Goal: Task Accomplishment & Management: Complete application form

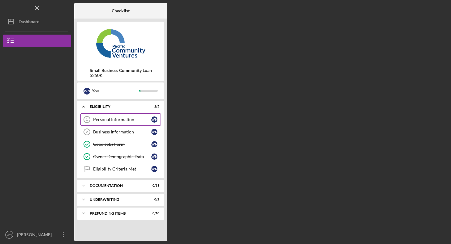
click at [115, 121] on div "Personal Information" at bounding box center [122, 119] width 58 height 5
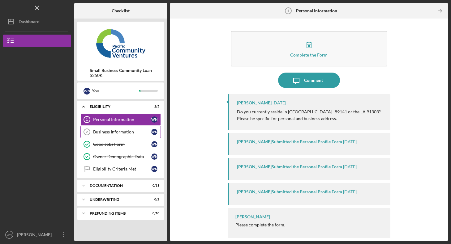
click at [106, 133] on div "Business Information" at bounding box center [122, 132] width 58 height 5
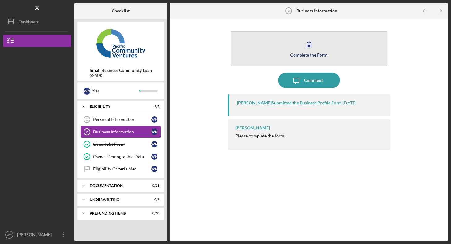
click at [307, 49] on icon "button" at bounding box center [308, 44] width 15 height 15
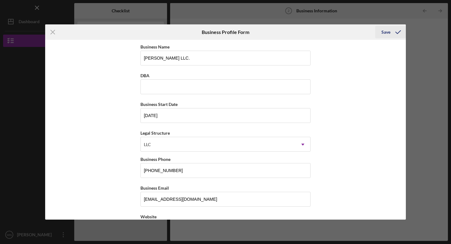
click at [384, 31] on div "Save" at bounding box center [386, 32] width 9 height 12
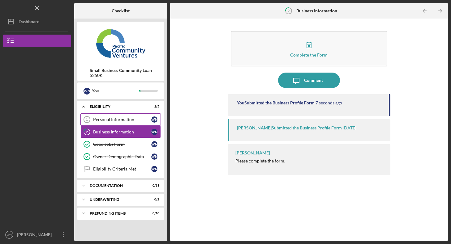
click at [120, 120] on div "Personal Information" at bounding box center [122, 119] width 58 height 5
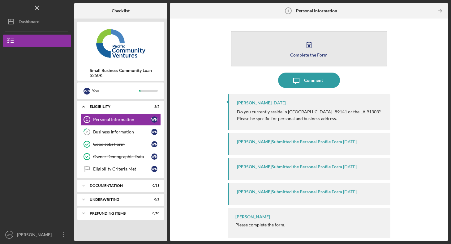
click at [311, 50] on icon "button" at bounding box center [308, 44] width 15 height 15
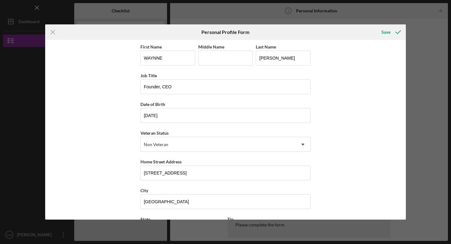
scroll to position [56, 0]
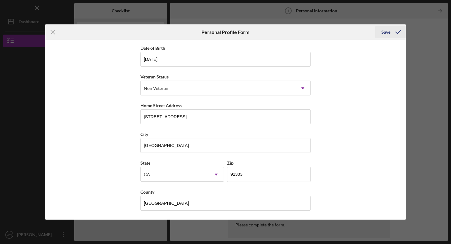
click at [387, 33] on div "Save" at bounding box center [386, 32] width 9 height 12
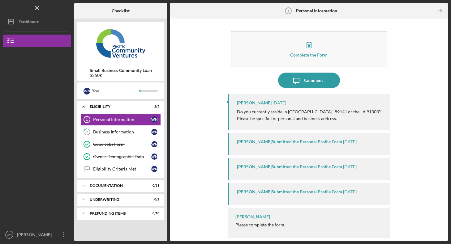
click at [334, 117] on p "Do you currently reside in [GEOGRAPHIC_DATA] -89141 or the LA 91303? Please be …" at bounding box center [309, 116] width 144 height 14
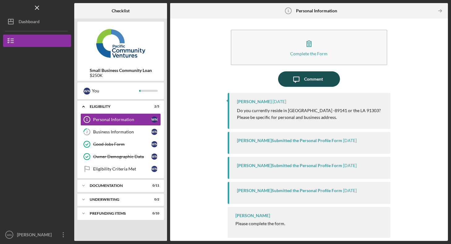
click at [317, 74] on div "Comment" at bounding box center [313, 78] width 19 height 15
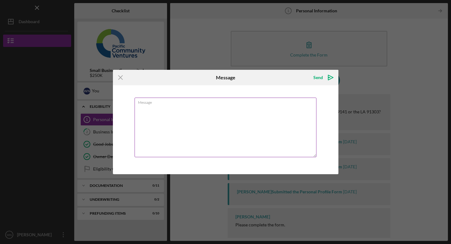
click at [146, 111] on textarea "Message" at bounding box center [226, 128] width 182 height 60
type textarea "Yes-"
click at [318, 77] on div "Send" at bounding box center [318, 77] width 10 height 12
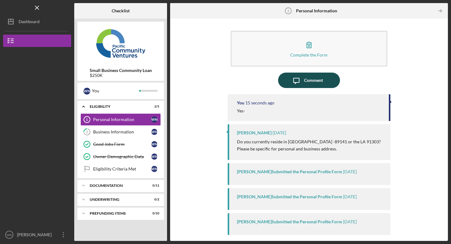
click at [310, 82] on div "Comment" at bounding box center [313, 80] width 19 height 15
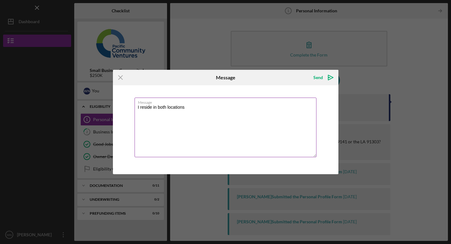
click at [152, 108] on textarea "I reside in both locations" at bounding box center [226, 128] width 182 height 60
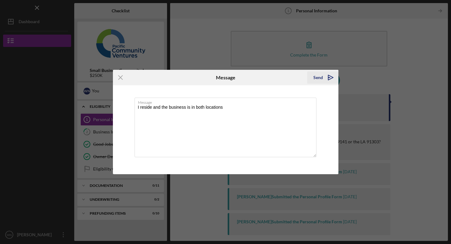
type textarea "I reside and the business is in both locations"
click at [319, 76] on div "Send" at bounding box center [318, 77] width 10 height 12
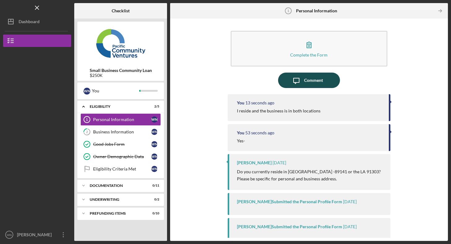
click at [315, 80] on div "Comment" at bounding box center [313, 80] width 19 height 15
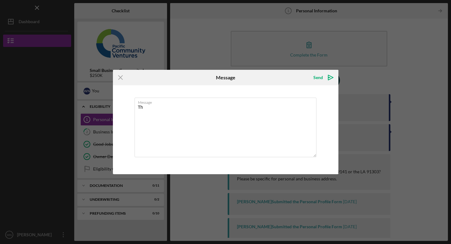
type textarea "T"
type textarea "Please use the [STREET_ADDRESS]"
click at [320, 78] on div "Send" at bounding box center [318, 77] width 10 height 12
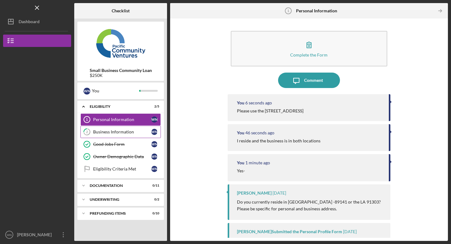
click at [129, 131] on div "Business Information" at bounding box center [122, 132] width 58 height 5
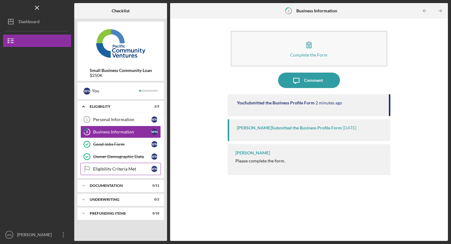
click at [132, 168] on div "Eligibility Criteria Met" at bounding box center [122, 169] width 58 height 5
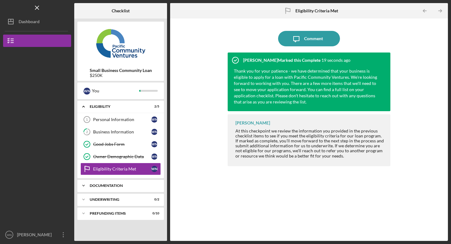
click at [86, 186] on icon "Icon/Expander" at bounding box center [83, 186] width 12 height 12
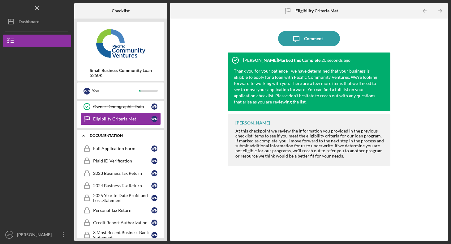
scroll to position [49, 0]
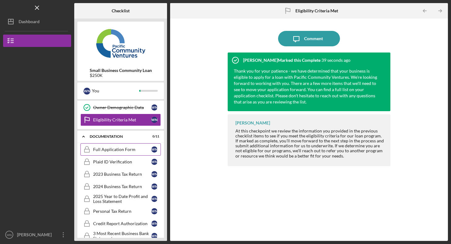
click at [114, 149] on div "Full Application Form" at bounding box center [122, 149] width 58 height 5
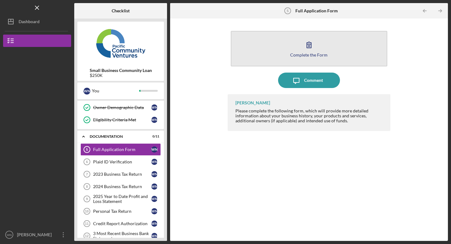
click at [311, 45] on icon "button" at bounding box center [308, 44] width 15 height 15
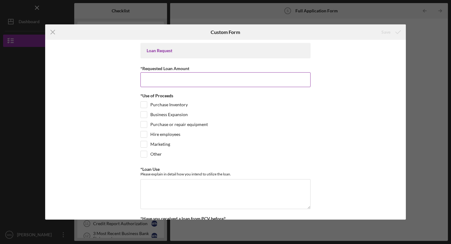
click at [162, 78] on input "*Requested Loan Amount" at bounding box center [225, 79] width 170 height 15
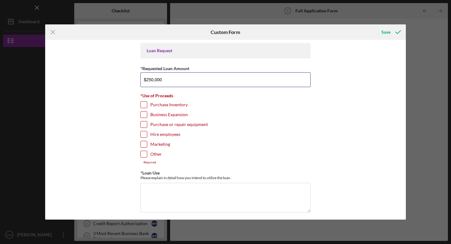
type input "$250,000"
click at [144, 115] on input "Business Expansion" at bounding box center [144, 115] width 6 height 6
checkbox input "true"
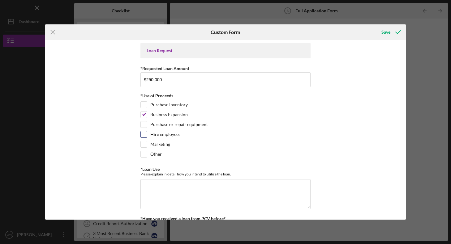
click at [144, 136] on input "Hire employees" at bounding box center [144, 135] width 6 height 6
checkbox input "true"
click at [144, 144] on input "Marketing" at bounding box center [144, 144] width 6 height 6
checkbox input "true"
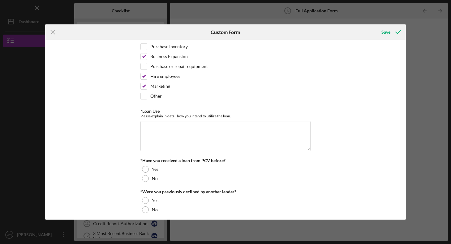
scroll to position [64, 0]
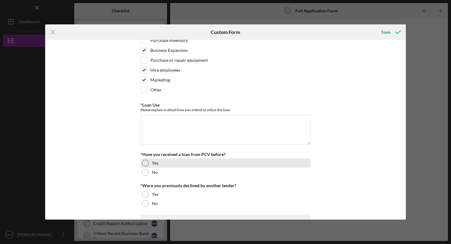
click at [145, 163] on div at bounding box center [145, 163] width 7 height 7
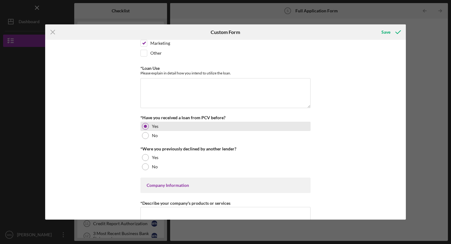
scroll to position [102, 0]
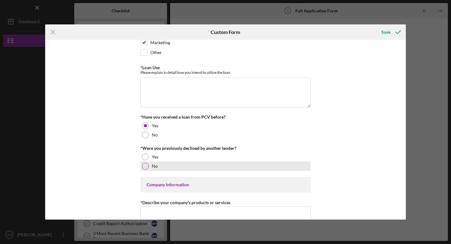
click at [146, 166] on div at bounding box center [145, 166] width 7 height 7
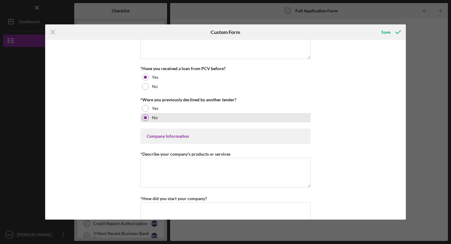
scroll to position [158, 0]
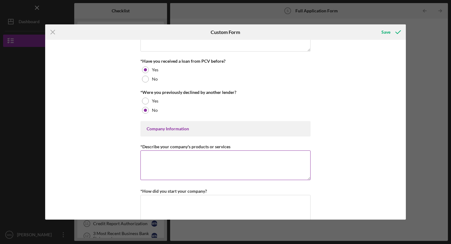
click at [173, 157] on textarea "*Describe your company's products or services" at bounding box center [225, 166] width 170 height 30
drag, startPoint x: 197, startPoint y: 158, endPoint x: 140, endPoint y: 159, distance: 57.0
click at [140, 159] on textarea "I am a consultanty who as" at bounding box center [225, 166] width 170 height 30
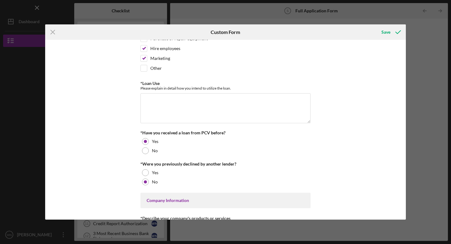
scroll to position [85, 0]
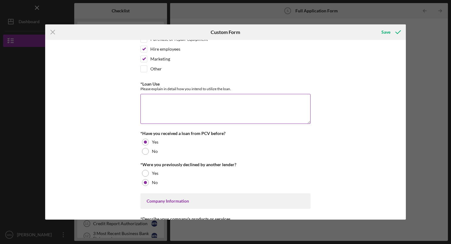
type textarea "I am a consultanty who as"
click at [151, 98] on textarea "*Loan Use" at bounding box center [225, 109] width 170 height 30
paste textarea "I am a consultanty who as"
click at [178, 101] on textarea "I am a consultanty who as" at bounding box center [225, 109] width 170 height 30
click at [186, 102] on textarea "I am a consultant who as" at bounding box center [225, 109] width 170 height 30
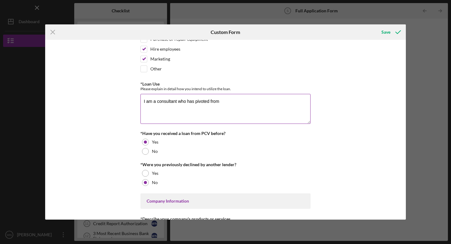
click at [177, 102] on textarea "I am a consultant who has pivoted from" at bounding box center [225, 109] width 170 height 30
click at [153, 101] on textarea "I am a consultant within the entertainment who has pivoted from" at bounding box center [225, 109] width 170 height 30
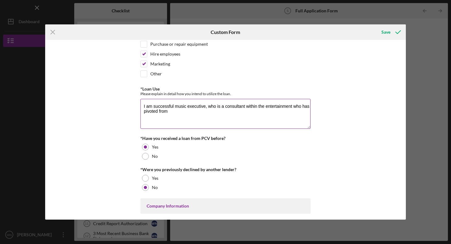
scroll to position [80, 0]
click at [223, 109] on textarea "I am successful music executive, who is a consultant within the entertainment w…" at bounding box center [225, 114] width 170 height 30
click at [301, 106] on textarea "I am successful music executive, who is also a consultant within the entertainm…" at bounding box center [225, 114] width 170 height 30
click at [203, 112] on textarea "I am successful music executive, who is also a consultant within the entertainm…" at bounding box center [225, 114] width 170 height 30
click at [264, 112] on textarea "I am successful music executive, who is also a consultant within the entertainm…" at bounding box center [225, 114] width 170 height 30
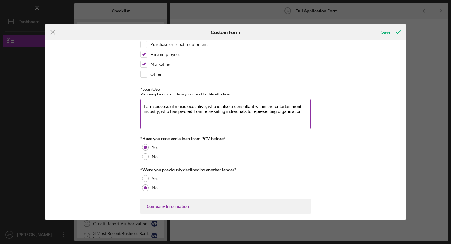
click at [214, 112] on textarea "I am successful music executive, who is also a consultant within the entertainm…" at bounding box center [225, 114] width 170 height 30
click at [254, 113] on textarea "I am successful music executive, who is also a consultant within the entertainm…" at bounding box center [225, 114] width 170 height 30
click at [170, 117] on textarea "I am successful music executive, who is also a consultant within the entertainm…" at bounding box center [225, 114] width 170 height 30
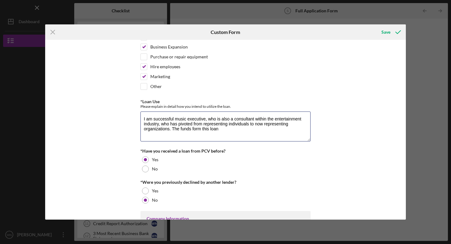
scroll to position [67, 0]
drag, startPoint x: 170, startPoint y: 129, endPoint x: 142, endPoint y: 120, distance: 29.2
click at [142, 120] on textarea "I am successful music executive, who is also a consultant within the entertainm…" at bounding box center [225, 127] width 170 height 30
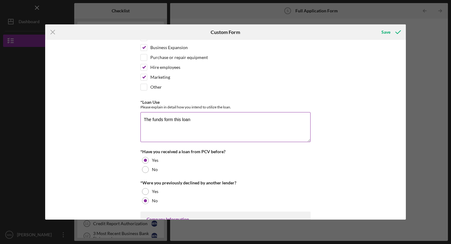
click at [192, 119] on textarea "The funds form this loan" at bounding box center [225, 127] width 170 height 30
click at [299, 120] on textarea "The funds form this loan will be used for expansion e.g. marketing and new hire" at bounding box center [225, 127] width 170 height 30
type textarea "The funds form this loan will be used for expansion e.g. marketing and new hires"
click at [332, 140] on div "Loan Request *Requested Loan Amount $250,000 *Use of Proceeds Purchase Inventor…" at bounding box center [225, 130] width 361 height 180
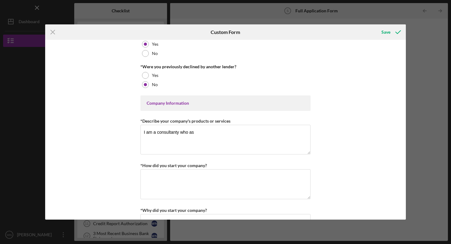
scroll to position [183, 0]
drag, startPoint x: 196, startPoint y: 134, endPoint x: 127, endPoint y: 128, distance: 69.6
click at [127, 128] on div "Loan Request *Requested Loan Amount $250,000 *Use of Proceeds Purchase Inventor…" at bounding box center [225, 130] width 361 height 180
paste textarea "successful music executive, who is also a consultant within the entertainment i…"
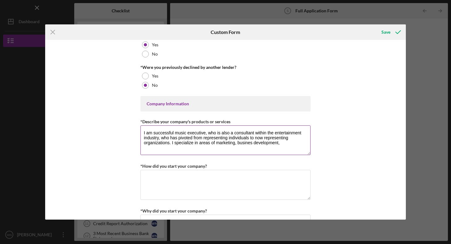
click at [250, 143] on textarea "I am successful music executive, who is also a consultant within the entertainm…" at bounding box center [225, 141] width 170 height 30
click at [283, 143] on textarea "I am successful music executive, who is also a consultant within the entertainm…" at bounding box center [225, 141] width 170 height 30
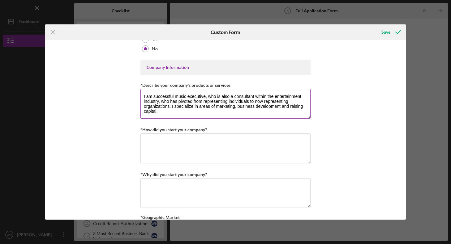
scroll to position [221, 0]
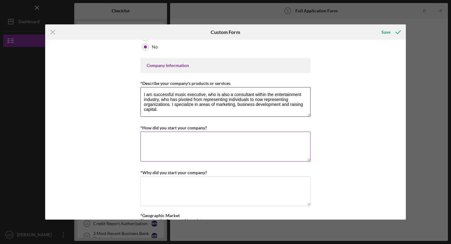
type textarea "I am successful music executive, who is also a consultant within the entertainm…"
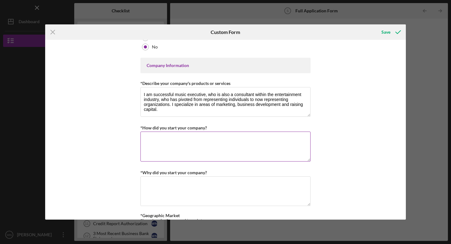
click at [174, 141] on textarea "*How did you start your company?" at bounding box center [225, 147] width 170 height 30
click at [279, 140] on textarea "I was contracted to identify creators with unclaimed royalties, which ammounted…" at bounding box center [225, 147] width 170 height 30
click at [168, 144] on textarea "I was contracted to identify creators with unclaimed royalties, which amounted …" at bounding box center [225, 147] width 170 height 30
click at [191, 143] on textarea "I was contracted to identify creators with unclaimed royalties, which amounted …" at bounding box center [225, 147] width 170 height 30
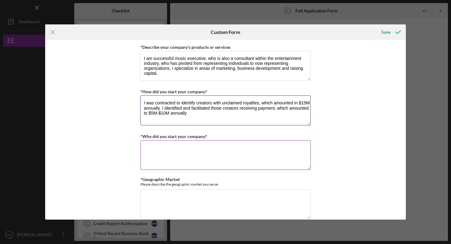
scroll to position [257, 0]
type textarea "I was contracted to identify creators with unclaimed royalties, which amounted …"
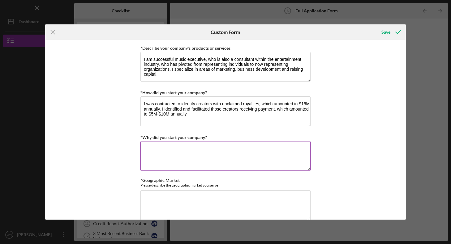
click at [162, 147] on textarea "*Why did you start your company?" at bounding box center [225, 156] width 170 height 30
click at [170, 148] on textarea "lack of educaton in the entertainment community" at bounding box center [225, 156] width 170 height 30
click at [241, 147] on textarea "lack of education in the entertainment community" at bounding box center [225, 156] width 170 height 30
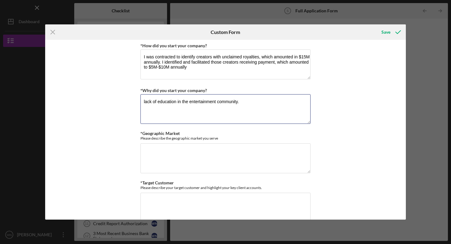
scroll to position [308, 0]
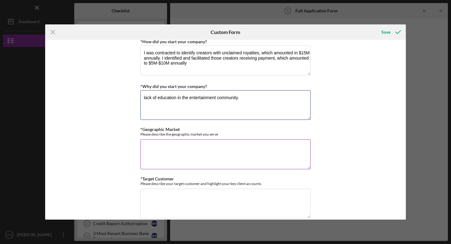
type textarea "lack of education in the entertainment community."
click at [175, 146] on textarea "*Geographic Market" at bounding box center [225, 155] width 170 height 30
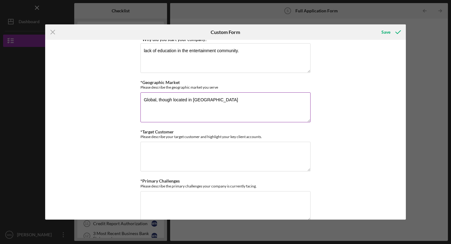
scroll to position [356, 0]
type textarea "Global, though located in [GEOGRAPHIC_DATA]"
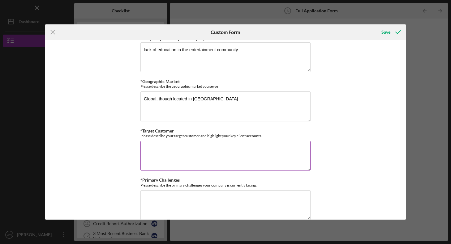
click at [175, 150] on textarea "*Target Customer" at bounding box center [225, 156] width 170 height 30
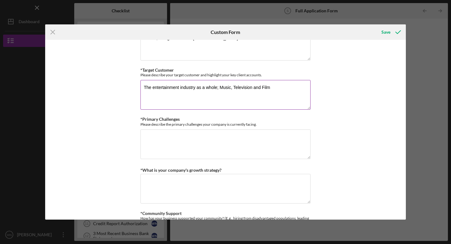
scroll to position [417, 0]
type textarea "The entertainment industry as a whole; Music, Television and Film"
click at [153, 131] on textarea "*Primary Challenges" at bounding box center [225, 144] width 170 height 30
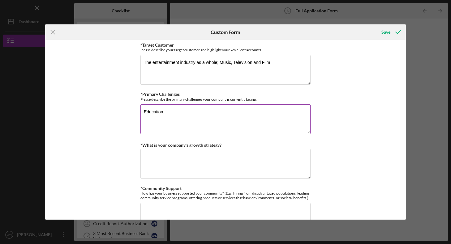
scroll to position [445, 0]
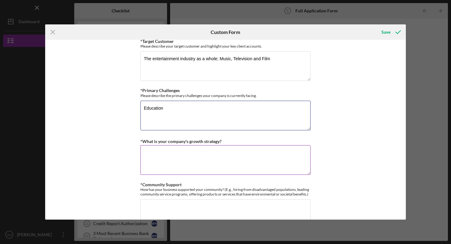
type textarea "Education"
click at [165, 151] on textarea "*What is your company's growth strategy?" at bounding box center [225, 160] width 170 height 30
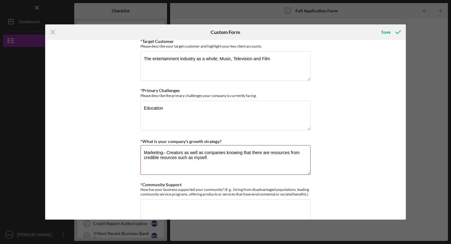
click at [165, 158] on textarea "Marketing– Creators as well as companies knowing that there are resources from …" at bounding box center [225, 160] width 170 height 30
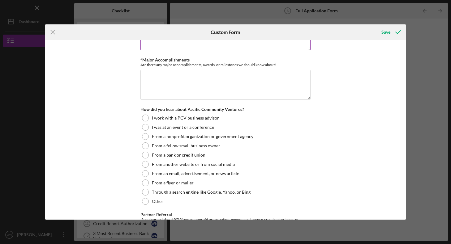
scroll to position [624, 0]
type textarea "Marketing– Creators as well as companies knowing that there are resources from …"
click at [143, 201] on div at bounding box center [145, 201] width 7 height 7
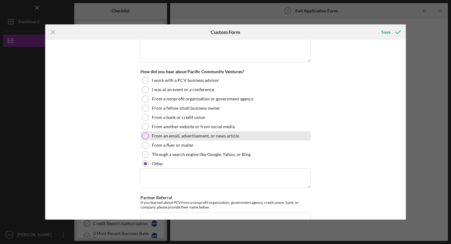
scroll to position [669, 0]
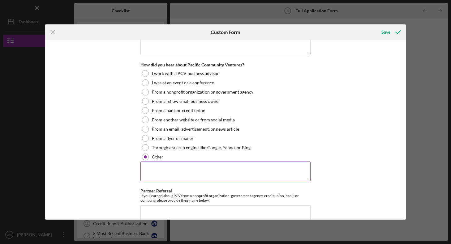
click at [165, 167] on textarea at bounding box center [225, 172] width 170 height 20
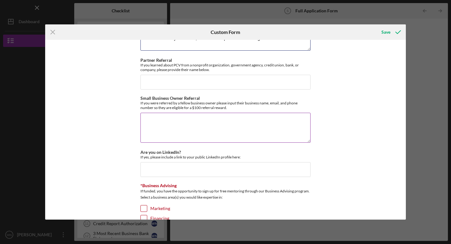
scroll to position [801, 0]
type textarea "I was referred by to NorCal, recieved and paid off an existing loan in full."
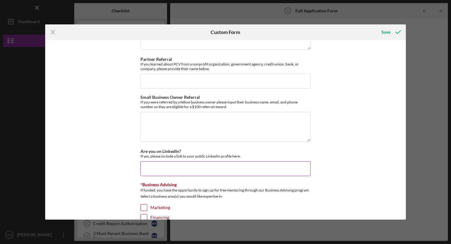
click at [168, 166] on input "Are you on LinkedIn?" at bounding box center [225, 169] width 170 height 15
paste input "[URL][DOMAIN_NAME]"
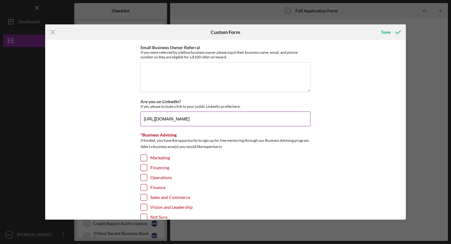
scroll to position [863, 0]
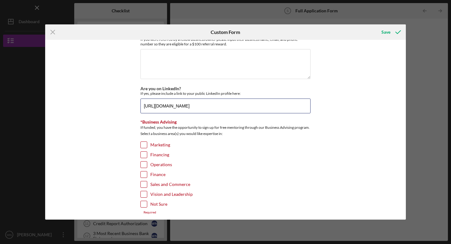
type input "[URL][DOMAIN_NAME]"
click at [143, 143] on input "Marketing" at bounding box center [144, 145] width 6 height 6
checkbox input "true"
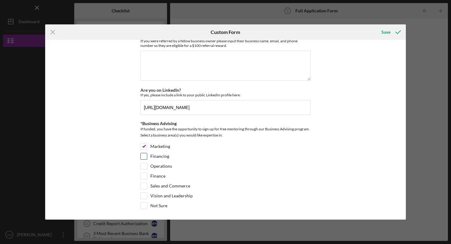
click at [144, 154] on input "Financing" at bounding box center [144, 156] width 6 height 6
checkbox input "true"
click at [145, 163] on input "Operations" at bounding box center [144, 166] width 6 height 6
checkbox input "true"
click at [145, 173] on input "Finance" at bounding box center [144, 176] width 6 height 6
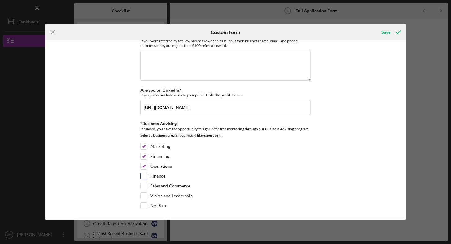
checkbox input "true"
click at [143, 183] on input "Sales and Commerce" at bounding box center [144, 186] width 6 height 6
checkbox input "true"
click at [143, 193] on input "Vision and Leadership" at bounding box center [144, 196] width 6 height 6
checkbox input "true"
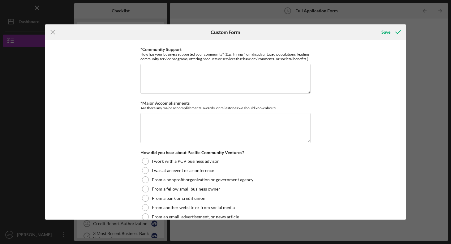
scroll to position [578, 0]
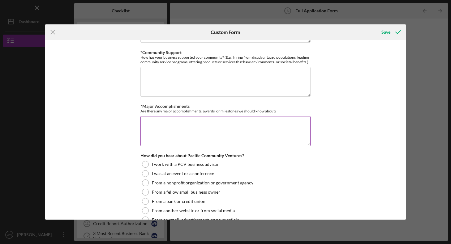
click at [182, 122] on textarea "*Major Accomplishments" at bounding box center [225, 131] width 170 height 30
click at [245, 123] on textarea "I am a Grammy Award Winning Music Producer," at bounding box center [225, 131] width 170 height 30
click at [144, 129] on textarea "I am a Grammy Award Winning Music Producer, previously up to [DATE] a Vice pres…" at bounding box center [225, 131] width 170 height 30
click at [222, 126] on textarea "I am a Grammy Award Winning Music Producer, previously up to [DATE] a Vice Pres…" at bounding box center [225, 131] width 170 height 30
click at [221, 127] on textarea "I am a Grammy Award Winning Music Producer, previously up to [DATE] a Vice Pres…" at bounding box center [225, 131] width 170 height 30
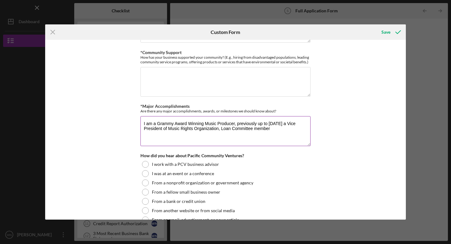
click at [257, 126] on textarea "I am a Grammy Award Winning Music Producer, previously up to [DATE] a Vice Pres…" at bounding box center [225, 131] width 170 height 30
click at [220, 128] on textarea "I am a Grammy Award Winning Music Producer, previously up to [DATE] a Vice Pres…" at bounding box center [225, 131] width 170 height 30
click at [290, 127] on textarea "I am a Grammy Award Winning Music Producer, previously up to [DATE] a Vice Pres…" at bounding box center [225, 131] width 170 height 30
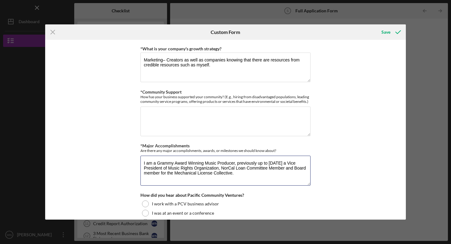
scroll to position [537, 0]
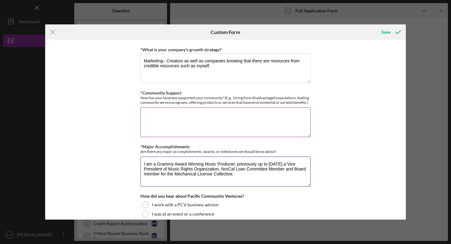
type textarea "I am a Grammy Award Winning Music Producer, previously up to [DATE] a Vice Pres…"
click at [186, 114] on textarea "*Community Support" at bounding box center [225, 123] width 170 height 30
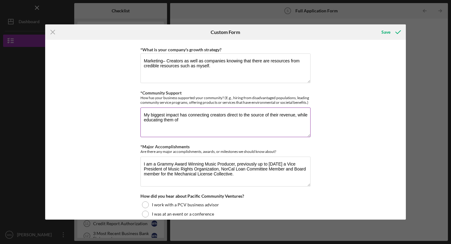
click at [187, 114] on textarea "My biggest impact has connecting creators direct to the source of their revenue…" at bounding box center [225, 123] width 170 height 30
click at [258, 113] on textarea "My biggest impact has come form connecting creators direct to the source of the…" at bounding box center [225, 123] width 170 height 30
click at [215, 118] on textarea "My biggest impact has come form connecting creators directly to the source of t…" at bounding box center [225, 123] width 170 height 30
click at [173, 117] on textarea "My biggest impact has come form connecting creators directly to the source of t…" at bounding box center [225, 123] width 170 height 30
click at [183, 119] on textarea "My biggest impact has come form connecting creators directly to the source of t…" at bounding box center [225, 123] width 170 height 30
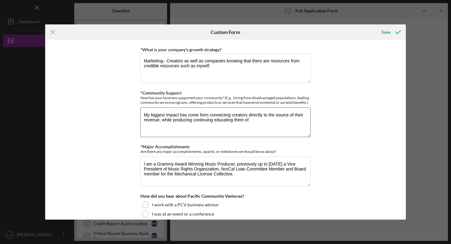
click at [185, 119] on textarea "My biggest impact has come form connecting creators directly to the source of t…" at bounding box center [225, 123] width 170 height 30
click at [212, 119] on textarea "My biggest impact has come form connecting creators directly to the source of t…" at bounding box center [225, 123] width 170 height 30
click at [247, 119] on textarea "My biggest impact has come form connecting creators directly to the source of t…" at bounding box center [225, 123] width 170 height 30
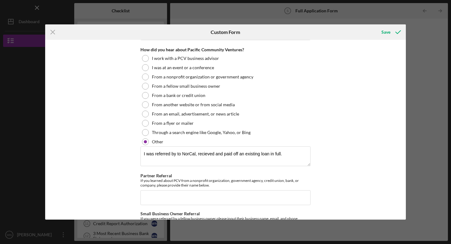
scroll to position [686, 0]
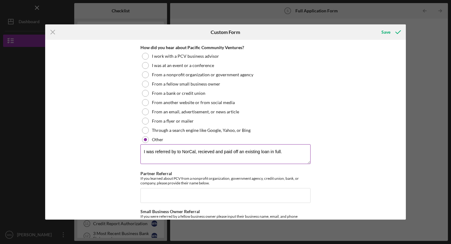
type textarea "My biggest impact has come form connecting creators directly to the source of t…"
click at [194, 150] on textarea "I was referred by to NorCal, recieved and paid off an existing loan in full." at bounding box center [225, 155] width 170 height 20
click at [212, 150] on textarea "I was referred by to NorCal FDC, recieved and paid off an existing loan in full." at bounding box center [225, 155] width 170 height 20
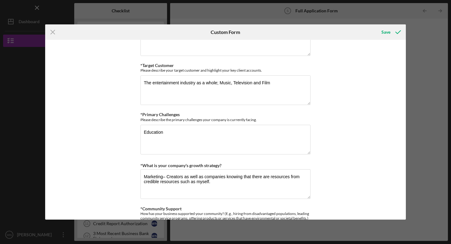
scroll to position [421, 0]
type textarea "I was referred by to NorCal FDC, received and paid off an existing loan in full."
click at [165, 130] on textarea "Education" at bounding box center [225, 141] width 170 height 30
drag, startPoint x: 165, startPoint y: 130, endPoint x: 141, endPoint y: 129, distance: 24.5
click at [141, 129] on textarea "Education" at bounding box center [225, 141] width 170 height 30
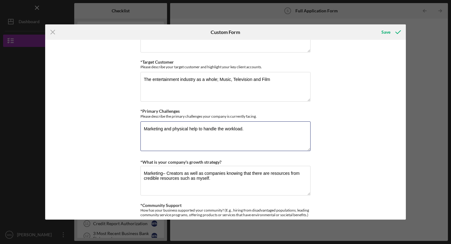
scroll to position [425, 0]
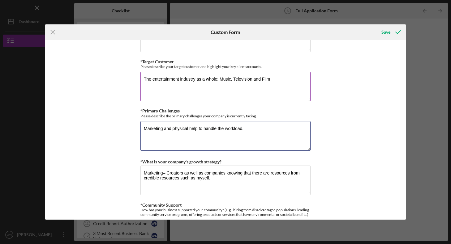
type textarea "Marketing and physical help to handle the workload."
click at [273, 79] on textarea "The entertainment industry as a whole; Music, Television and Film" at bounding box center [225, 87] width 170 height 30
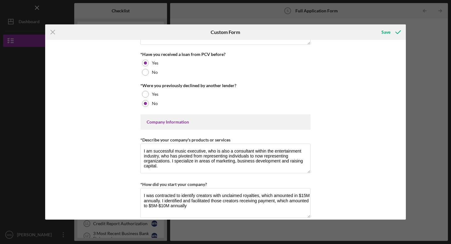
scroll to position [0, 0]
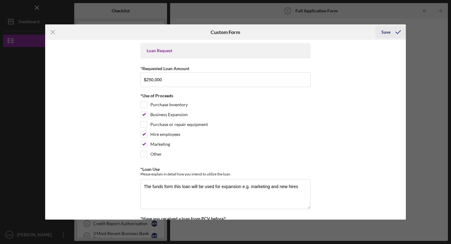
type textarea "The entertainment industry as a whole; Music, Television and Film."
click at [390, 32] on div "Save" at bounding box center [386, 32] width 9 height 12
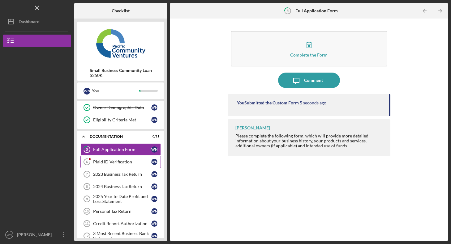
click at [118, 159] on link "Plaid ID Verification 6 Plaid ID Verification W N" at bounding box center [120, 162] width 80 height 12
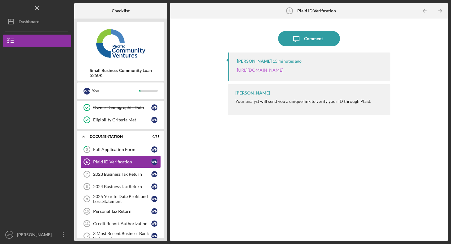
click at [283, 70] on link "[URL][DOMAIN_NAME]" at bounding box center [260, 69] width 46 height 5
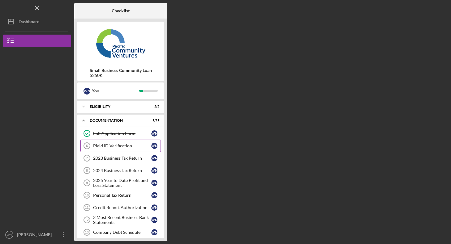
click at [129, 147] on div "Plaid ID Verification" at bounding box center [122, 146] width 58 height 5
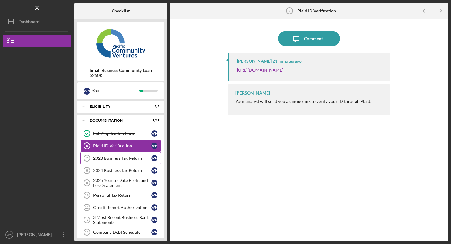
click at [108, 158] on div "2023 Business Tax Return" at bounding box center [122, 158] width 58 height 5
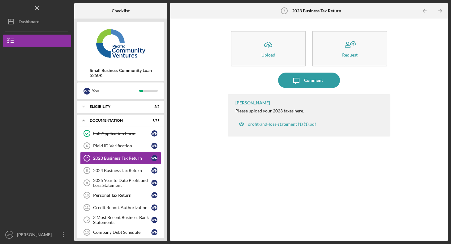
click at [114, 158] on div "2023 Business Tax Return" at bounding box center [122, 158] width 58 height 5
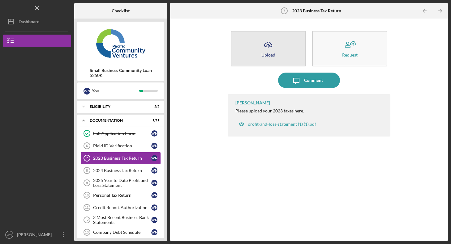
click at [265, 50] on icon "Icon/Upload" at bounding box center [268, 44] width 15 height 15
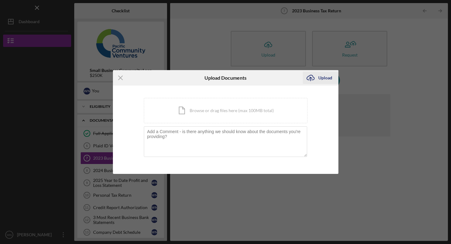
click at [312, 77] on icon "Icon/Upload" at bounding box center [310, 77] width 15 height 15
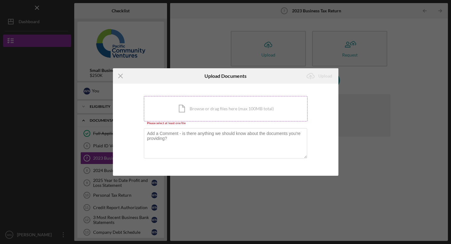
click at [222, 116] on div "Icon/Document Browse or drag files here (max 100MB total) Tap to choose files o…" at bounding box center [226, 108] width 164 height 25
click at [120, 75] on icon "Icon/Menu Close" at bounding box center [120, 75] width 15 height 15
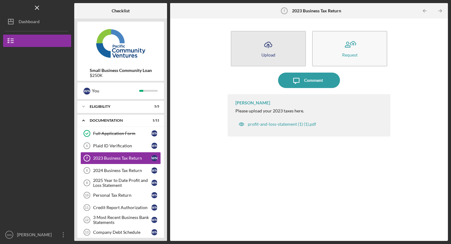
click at [270, 46] on icon "button" at bounding box center [268, 44] width 7 height 5
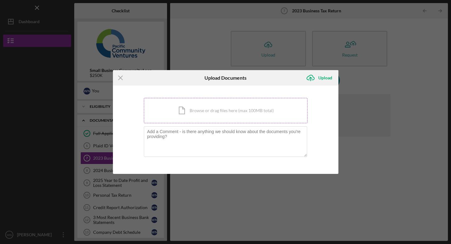
click at [222, 110] on div "Icon/Document Browse or drag files here (max 100MB total) Tap to choose files o…" at bounding box center [226, 110] width 164 height 25
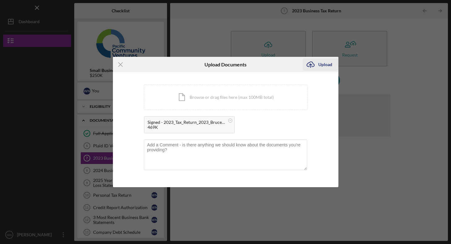
click at [312, 65] on icon "Icon/Upload" at bounding box center [310, 64] width 15 height 15
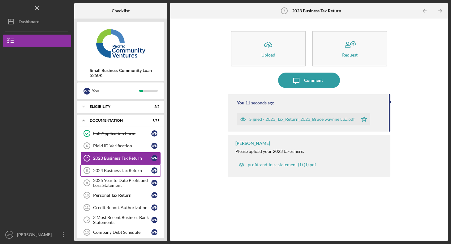
click at [120, 172] on div "2024 Business Tax Return" at bounding box center [122, 170] width 58 height 5
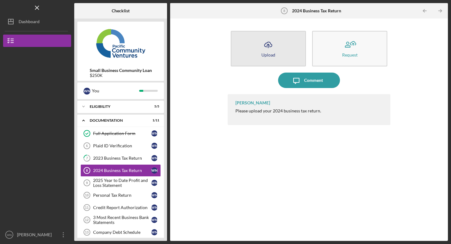
click at [272, 45] on icon "Icon/Upload" at bounding box center [268, 44] width 15 height 15
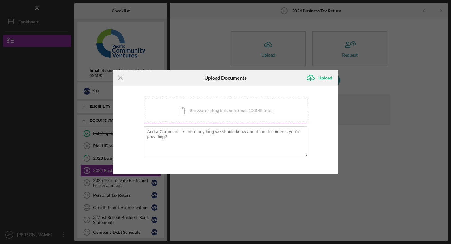
click at [197, 109] on div "Icon/Document Browse or drag files here (max 100MB total) Tap to choose files o…" at bounding box center [226, 110] width 164 height 25
click at [120, 76] on icon "Icon/Menu Close" at bounding box center [120, 77] width 15 height 15
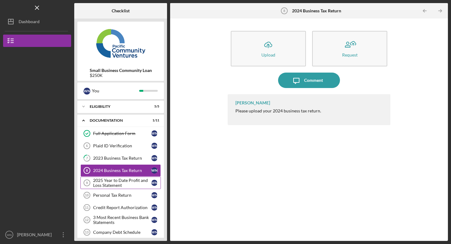
click at [110, 183] on div "2025 Year to Date Profit and Loss Statement" at bounding box center [122, 183] width 58 height 10
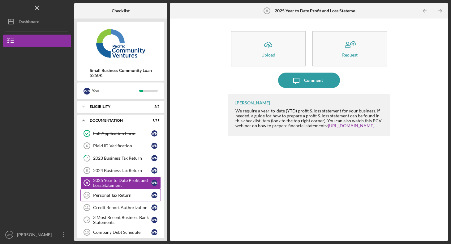
click at [111, 194] on div "Personal Tax Return" at bounding box center [122, 195] width 58 height 5
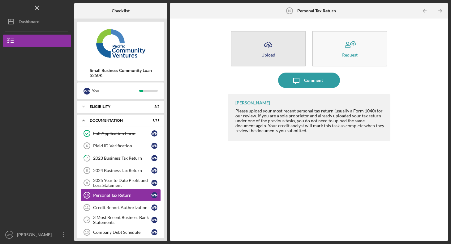
click at [266, 44] on icon "Icon/Upload" at bounding box center [268, 44] width 15 height 15
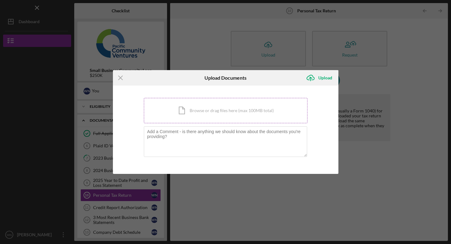
click at [222, 113] on div "Icon/Document Browse or drag files here (max 100MB total) Tap to choose files o…" at bounding box center [226, 110] width 164 height 25
click at [120, 77] on icon "Icon/Menu Close" at bounding box center [120, 77] width 15 height 15
